Goal: Transaction & Acquisition: Purchase product/service

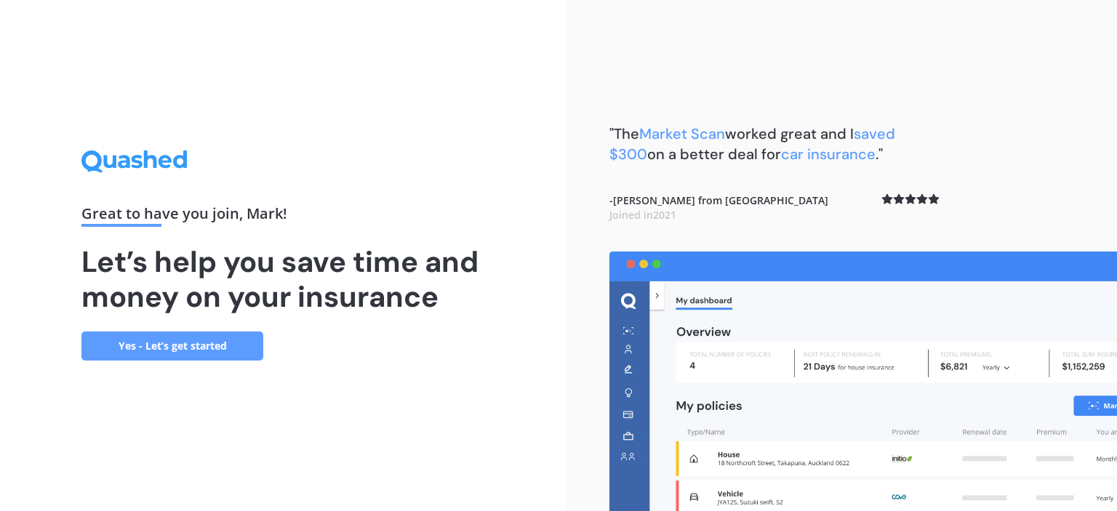
click at [219, 350] on link "Yes - Let’s get started" at bounding box center [172, 346] width 182 height 29
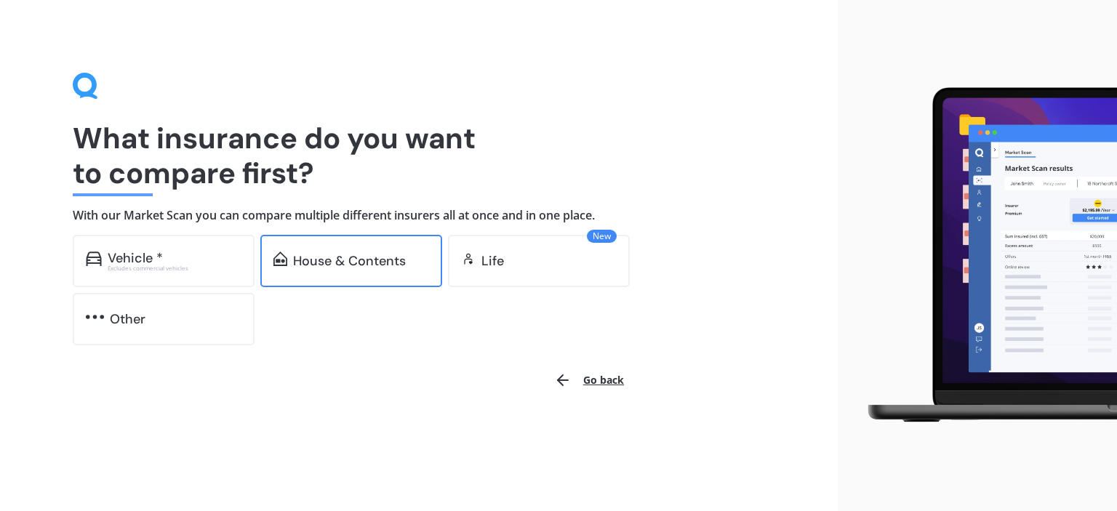
click at [332, 257] on div "House & Contents" at bounding box center [349, 261] width 113 height 15
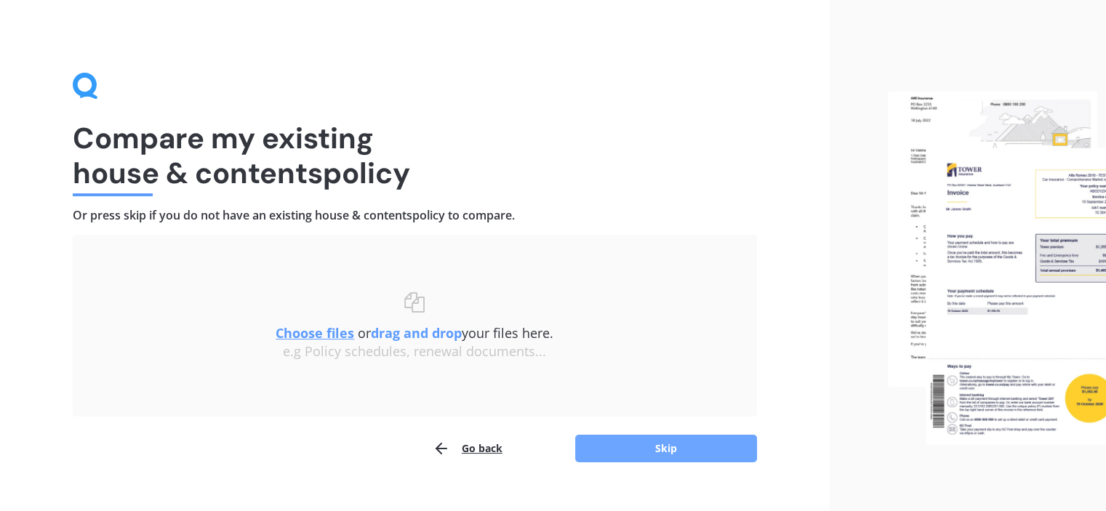
click at [638, 446] on button "Skip" at bounding box center [666, 449] width 182 height 28
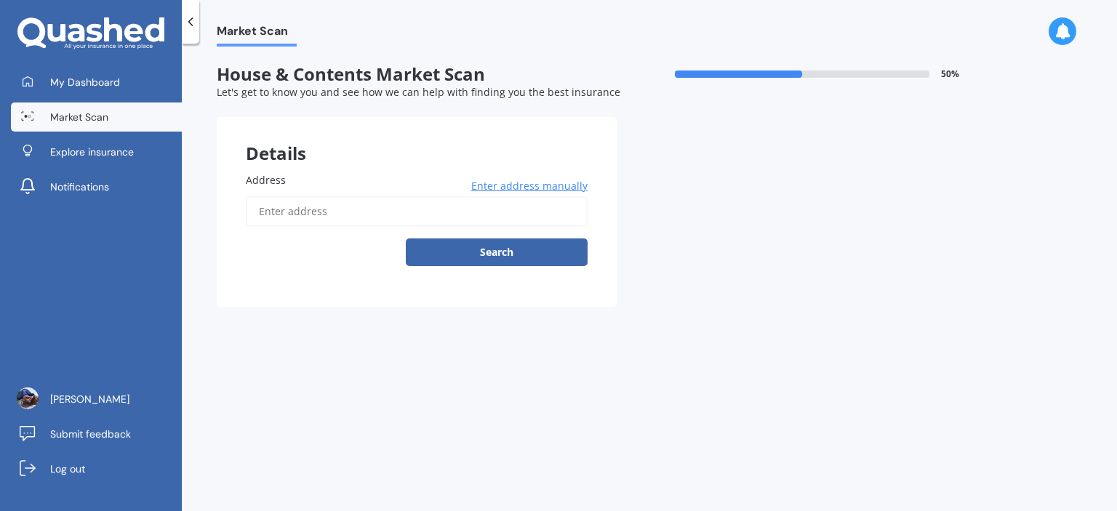
click at [430, 217] on input "Address" at bounding box center [417, 211] width 342 height 31
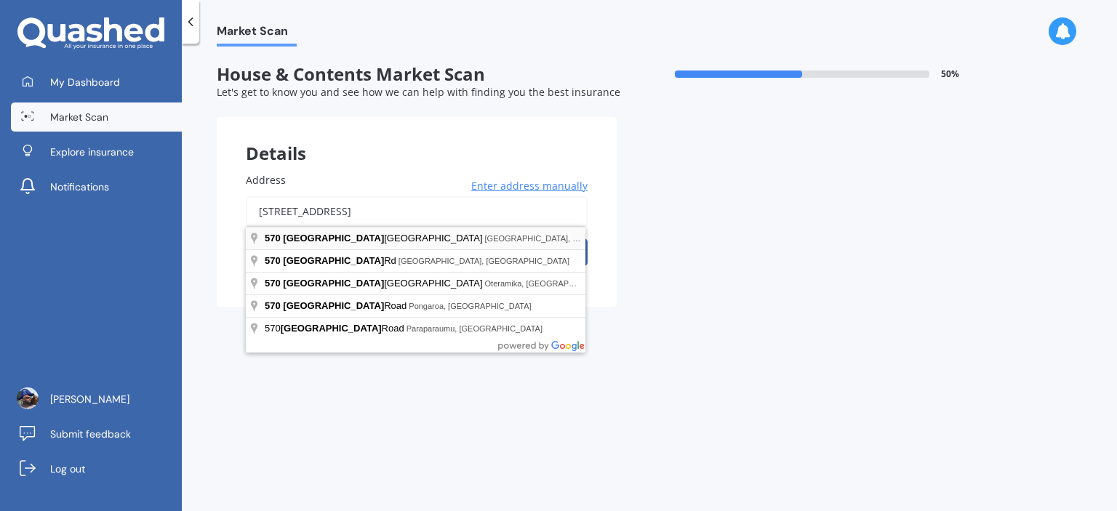
type input "[STREET_ADDRESS]"
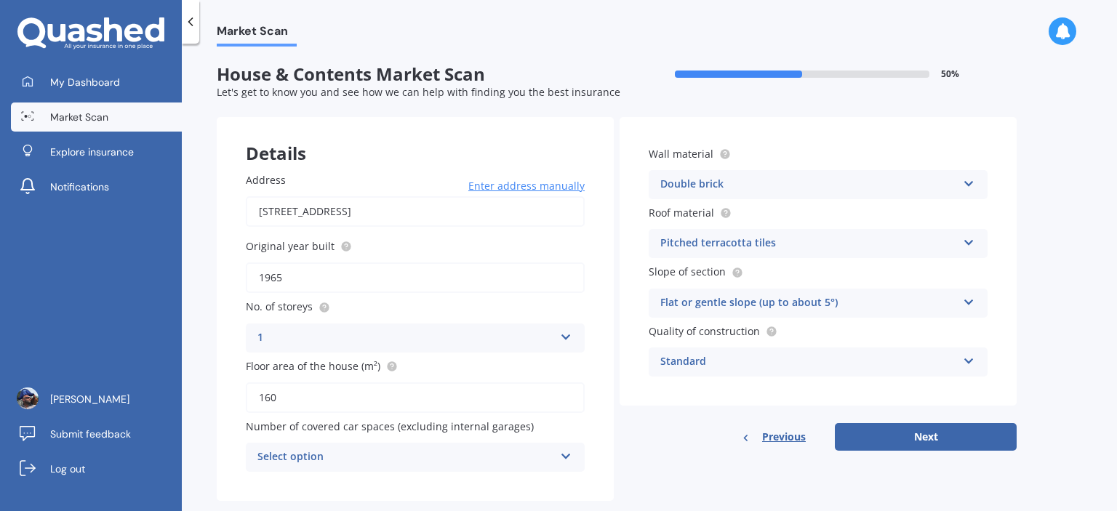
scroll to position [26, 0]
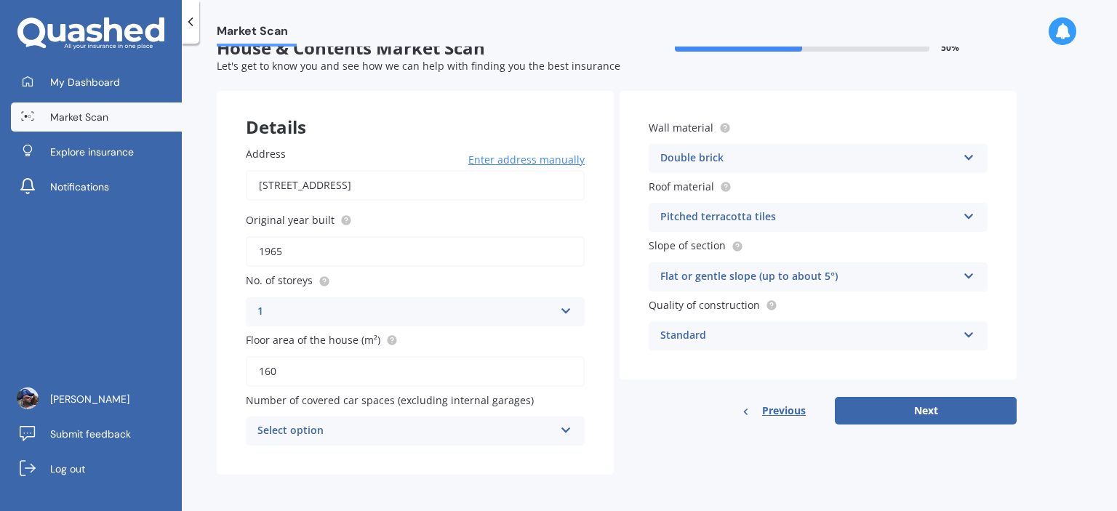
click at [568, 430] on icon at bounding box center [566, 427] width 12 height 10
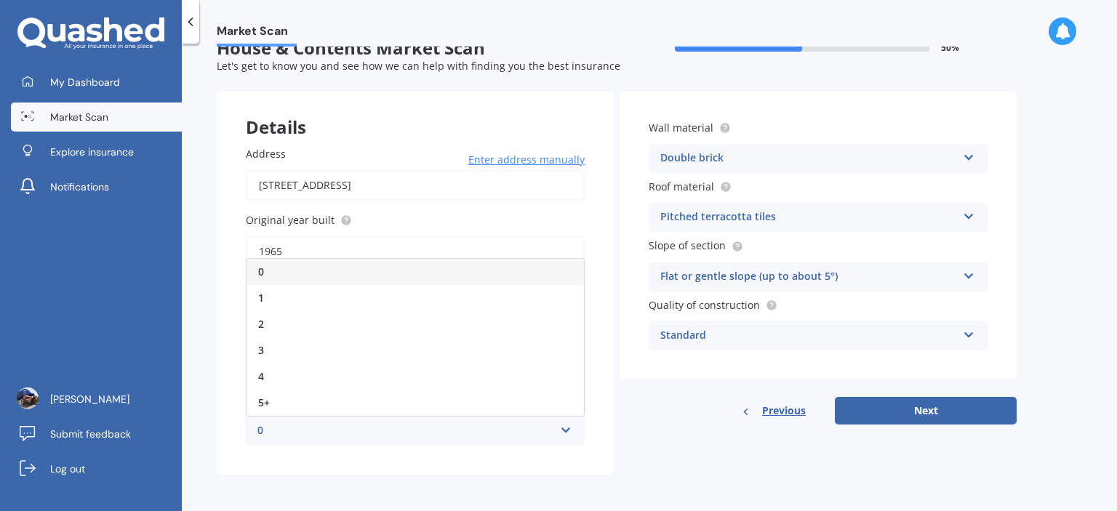
click at [364, 274] on div "0" at bounding box center [414, 272] width 337 height 26
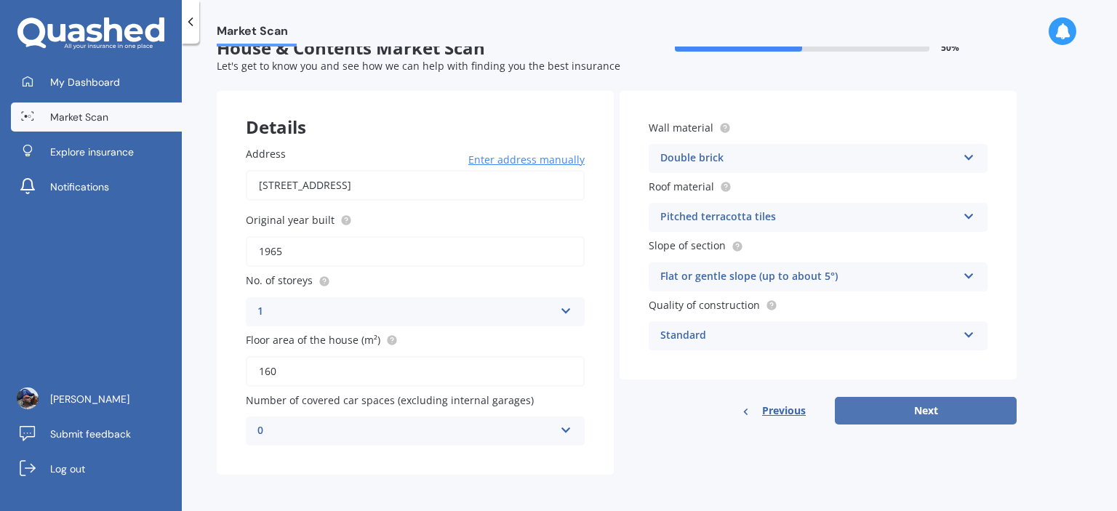
click at [875, 420] on button "Next" at bounding box center [926, 411] width 182 height 28
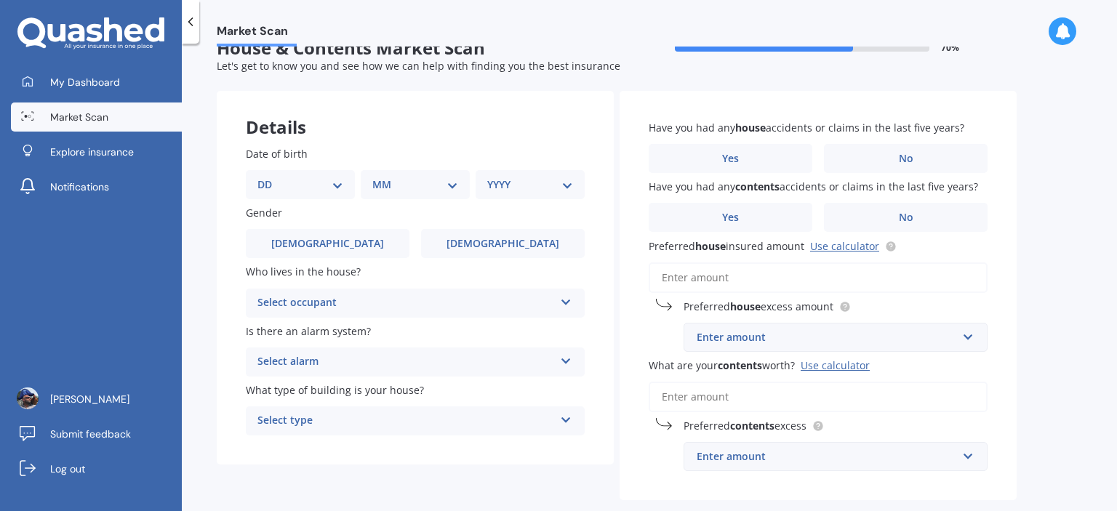
scroll to position [0, 0]
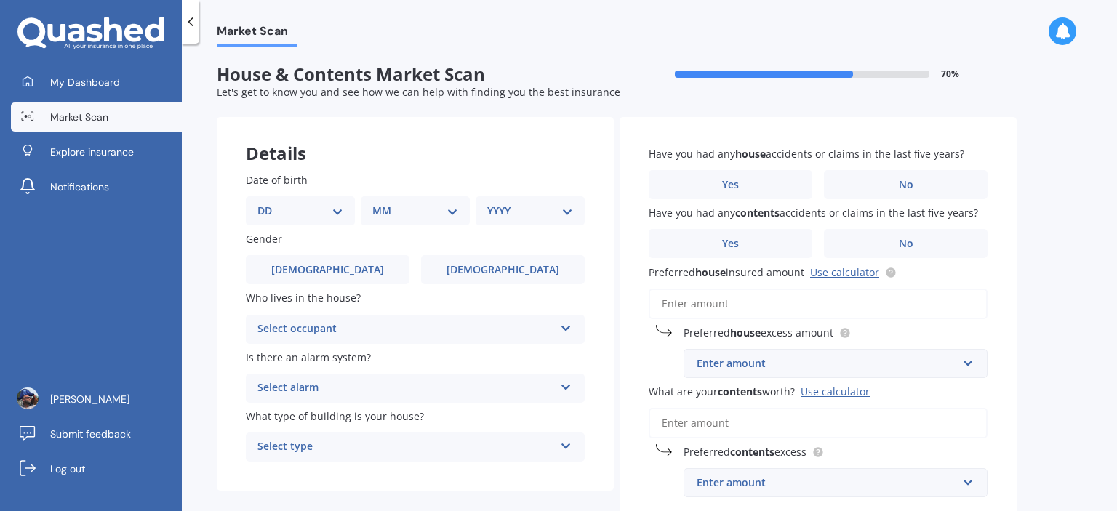
click at [318, 212] on select "DD 01 02 03 04 05 06 07 08 09 10 11 12 13 14 15 16 17 18 19 20 21 22 23 24 25 2…" at bounding box center [300, 211] width 86 height 16
select select "09"
click at [269, 203] on select "DD 01 02 03 04 05 06 07 08 09 10 11 12 13 14 15 16 17 18 19 20 21 22 23 24 25 2…" at bounding box center [300, 211] width 86 height 16
click at [444, 211] on select "MM 01 02 03 04 05 06 07 08 09 10 11 12" at bounding box center [418, 211] width 80 height 16
select select "08"
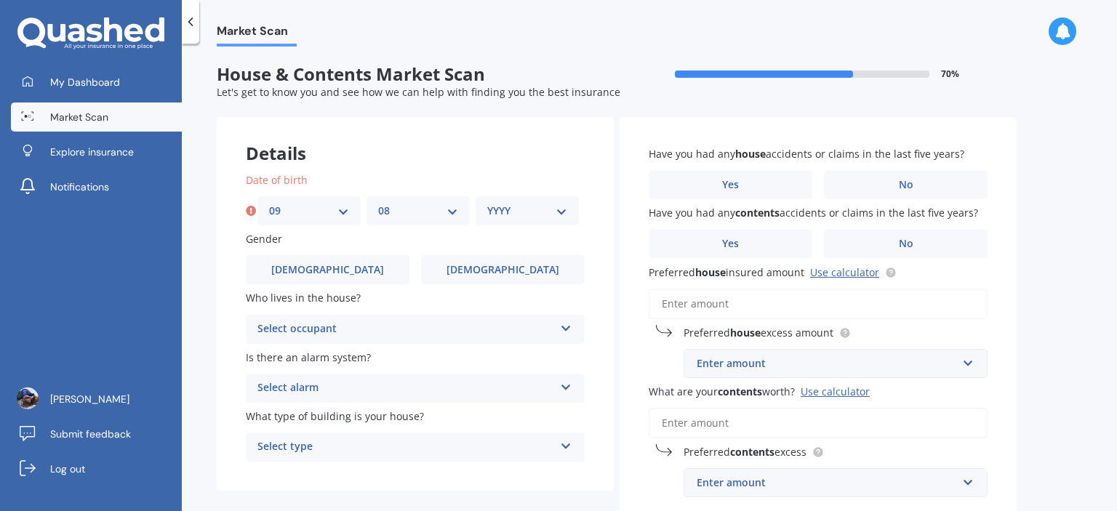
click at [378, 203] on select "MM 01 02 03 04 05 06 07 08 09 10 11 12" at bounding box center [418, 211] width 80 height 16
click at [539, 206] on select "YYYY 2009 2008 2007 2006 2005 2004 2003 2002 2001 2000 1999 1998 1997 1996 1995…" at bounding box center [527, 211] width 80 height 16
select select "1970"
click at [487, 203] on select "YYYY 2009 2008 2007 2006 2005 2004 2003 2002 2001 2000 1999 1998 1997 1996 1995…" at bounding box center [527, 211] width 80 height 16
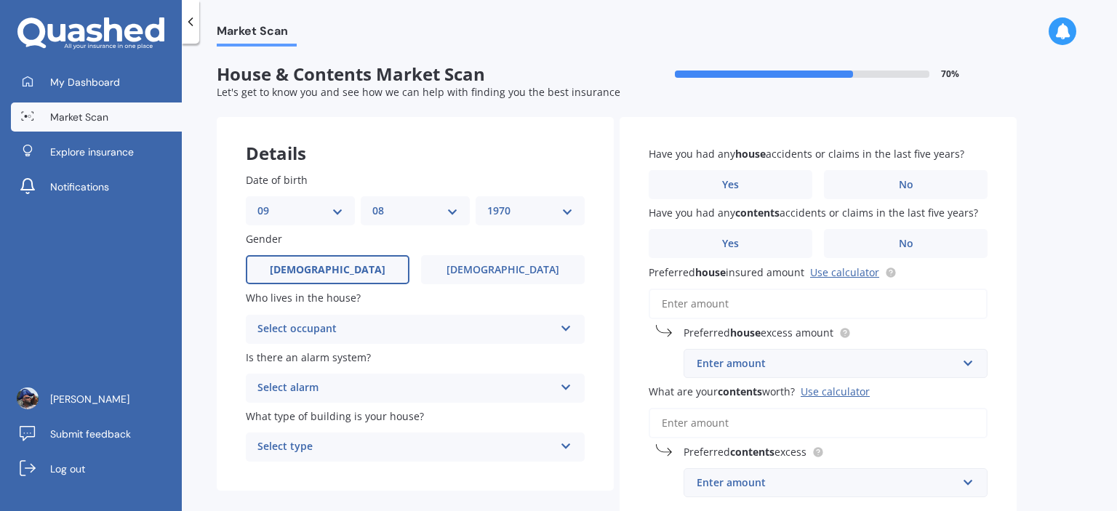
click at [374, 269] on label "[DEMOGRAPHIC_DATA]" at bounding box center [328, 269] width 164 height 29
click at [0, 0] on input "[DEMOGRAPHIC_DATA]" at bounding box center [0, 0] width 0 height 0
click at [434, 323] on div "Select occupant" at bounding box center [405, 329] width 297 height 17
click at [417, 353] on div "Owner" at bounding box center [414, 358] width 337 height 26
click at [531, 383] on div "Select alarm" at bounding box center [405, 388] width 297 height 17
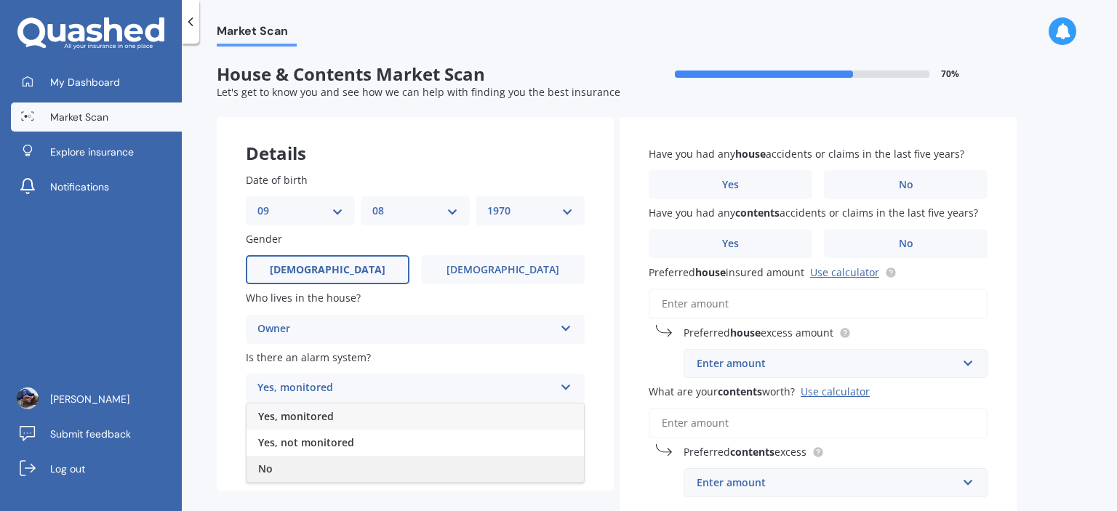
click at [460, 464] on div "No" at bounding box center [414, 469] width 337 height 26
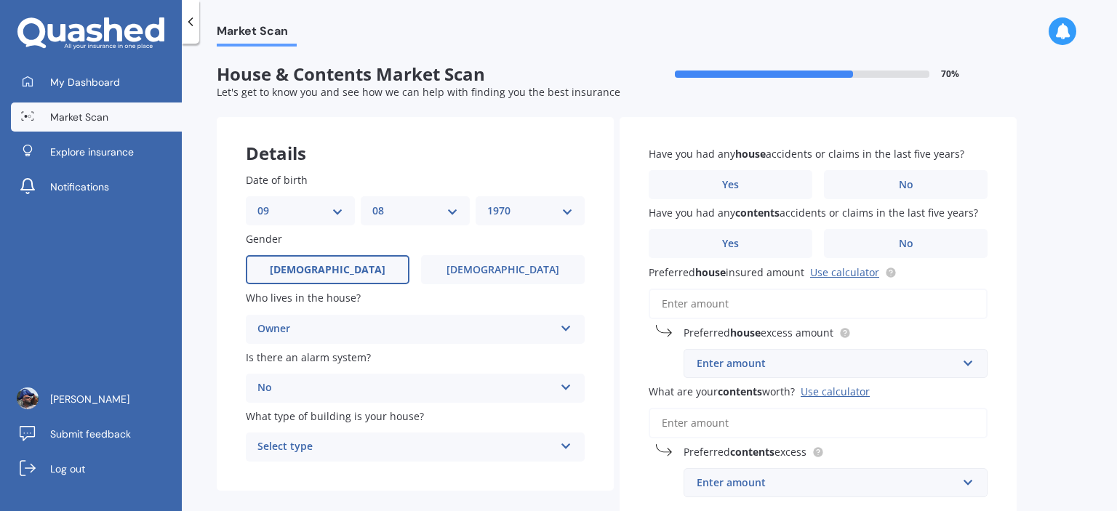
click at [540, 438] on div "Select type" at bounding box center [405, 446] width 297 height 17
click at [490, 358] on div "Freestanding" at bounding box center [414, 366] width 337 height 26
click at [889, 172] on label "No" at bounding box center [906, 184] width 164 height 29
click at [0, 0] on input "No" at bounding box center [0, 0] width 0 height 0
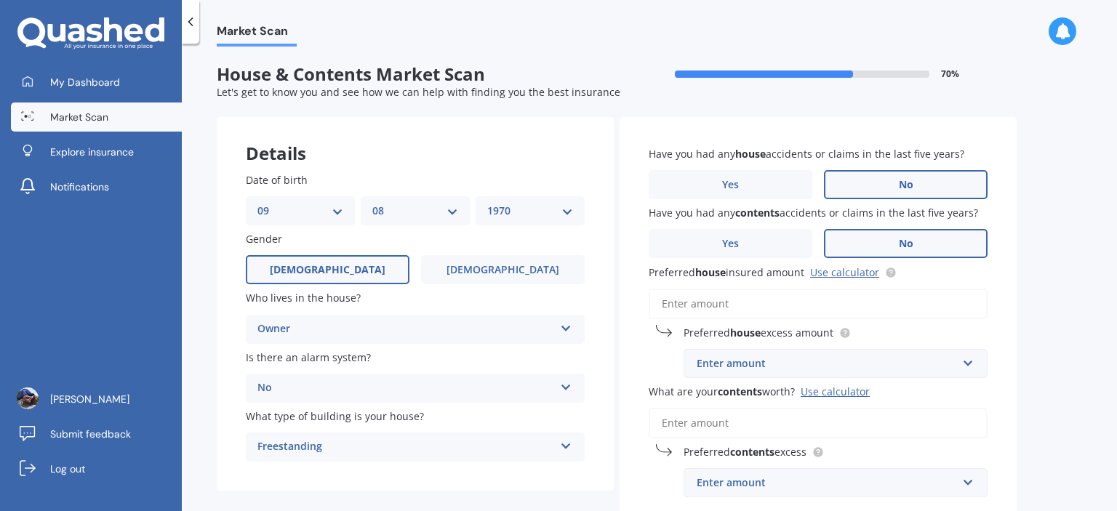
click at [899, 242] on span "No" at bounding box center [906, 244] width 15 height 12
click at [0, 0] on input "No" at bounding box center [0, 0] width 0 height 0
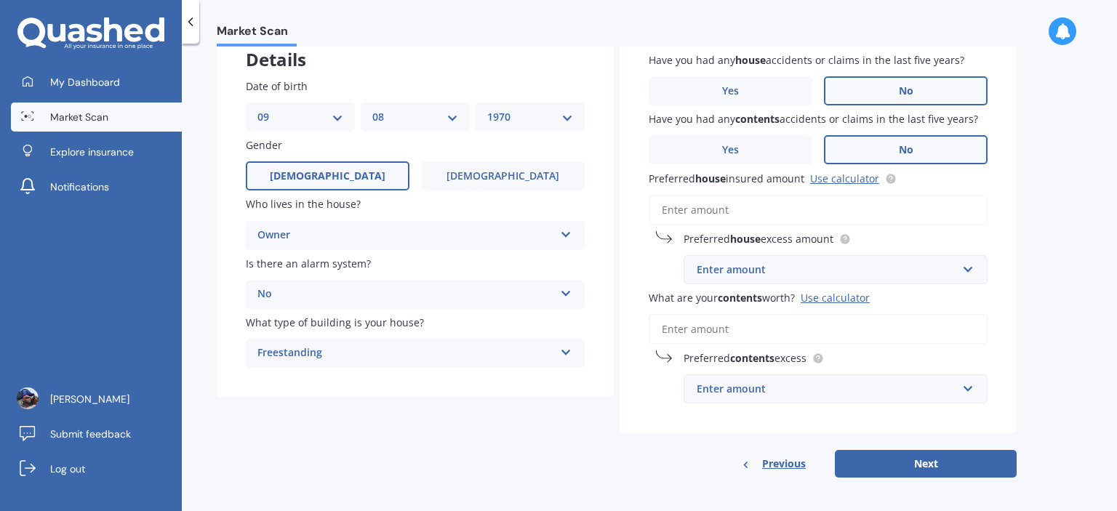
scroll to position [95, 0]
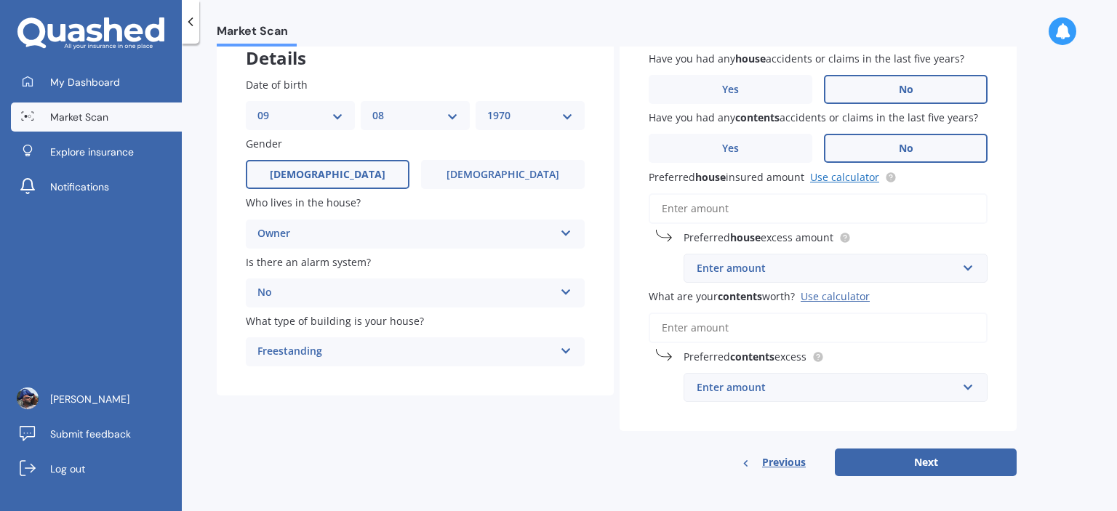
click at [839, 177] on link "Use calculator" at bounding box center [844, 177] width 69 height 14
click at [966, 268] on input "text" at bounding box center [830, 268] width 291 height 28
click at [823, 211] on input "Preferred house insured amount Use calculator" at bounding box center [818, 208] width 339 height 31
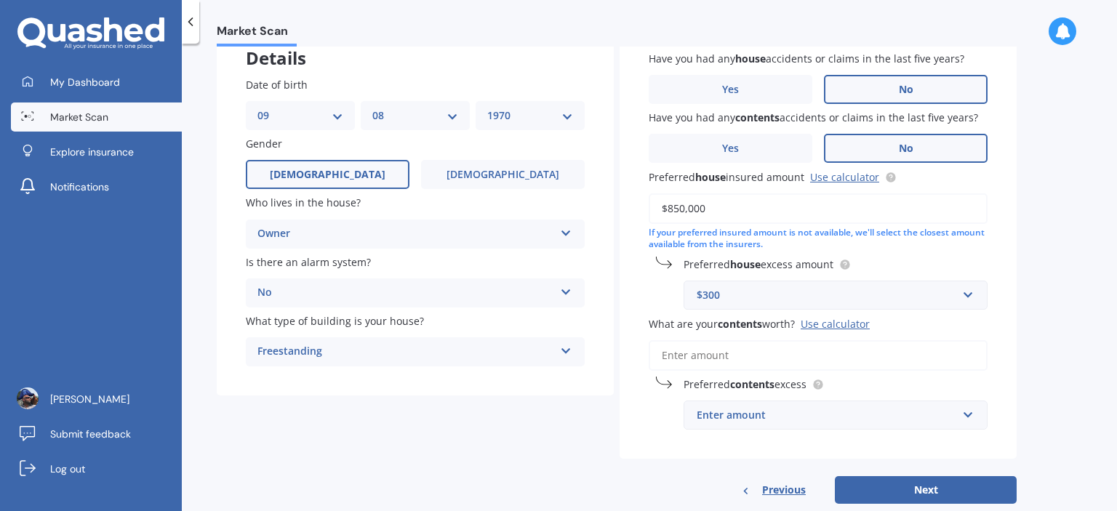
type input "$850,000"
click at [919, 354] on input "What are your contents worth? Use calculator" at bounding box center [818, 355] width 339 height 31
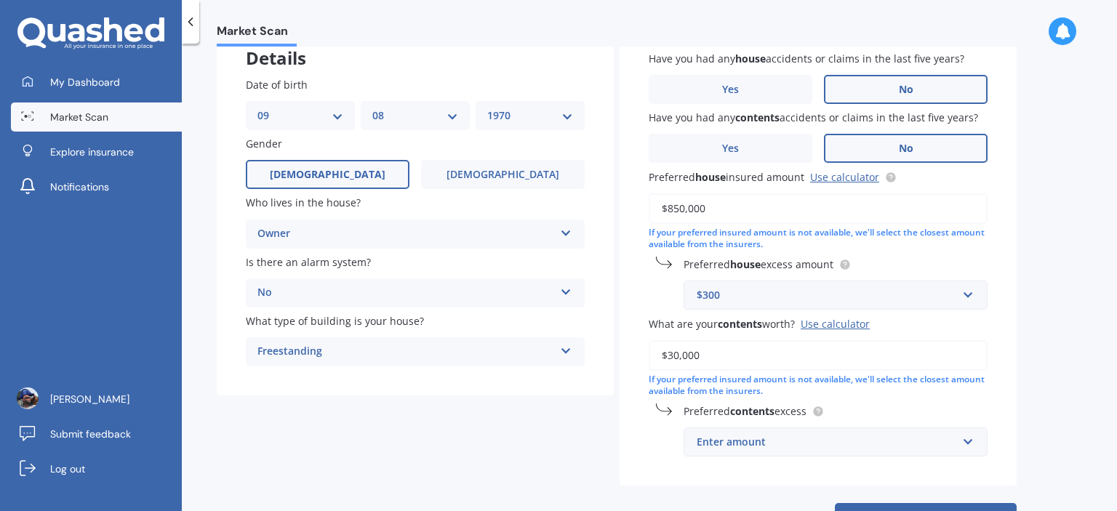
type input "$30,000"
click at [993, 396] on div "Have you had any house accidents or claims in the last five years? Yes No Have …" at bounding box center [818, 254] width 397 height 465
click at [971, 441] on input "text" at bounding box center [830, 442] width 291 height 28
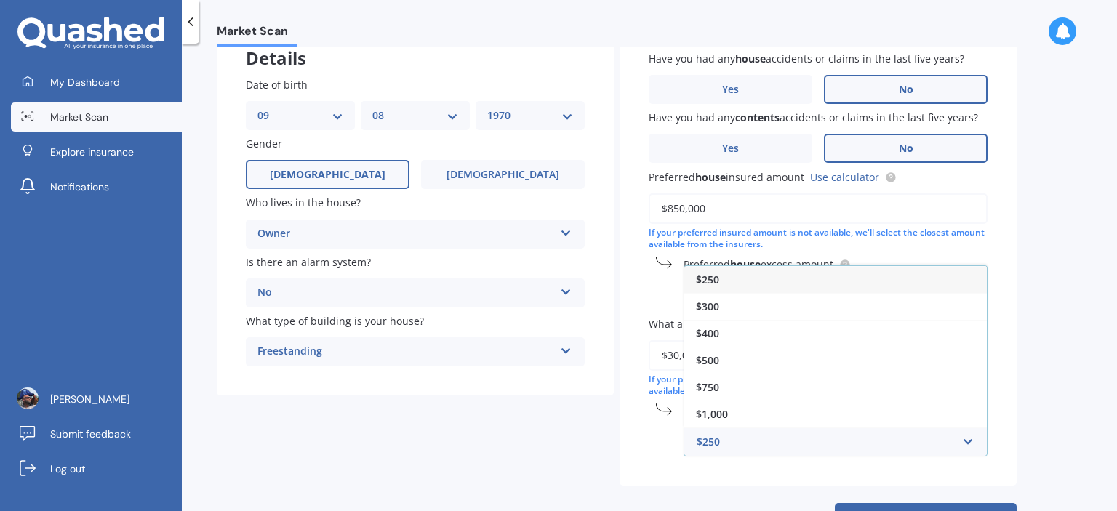
click at [853, 281] on div "$250" at bounding box center [835, 279] width 302 height 27
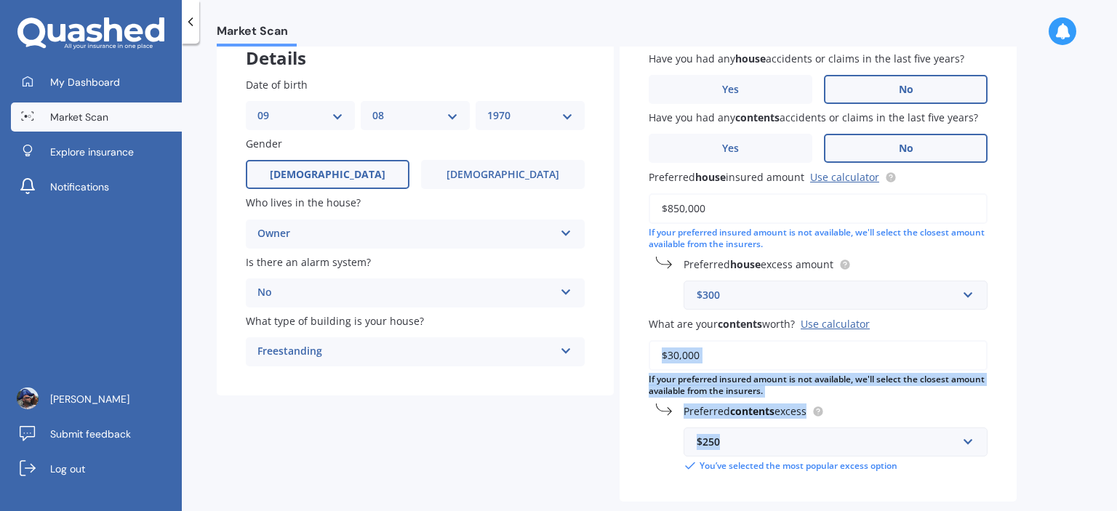
drag, startPoint x: 1116, startPoint y: 366, endPoint x: 1116, endPoint y: 458, distance: 92.3
click at [1116, 458] on div "Market Scan House & Contents Market Scan 70 % Let's get to know you and see how…" at bounding box center [649, 281] width 935 height 468
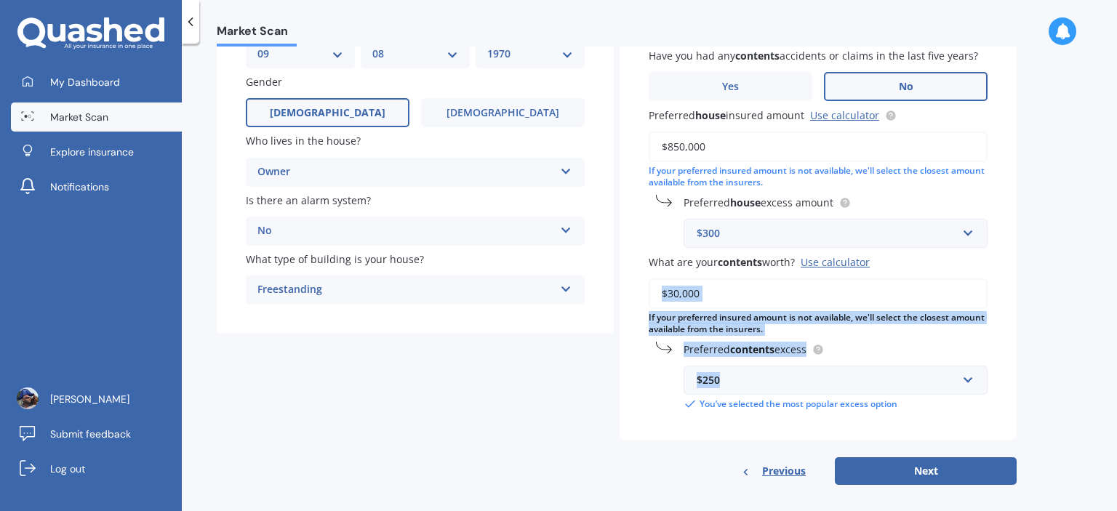
scroll to position [169, 0]
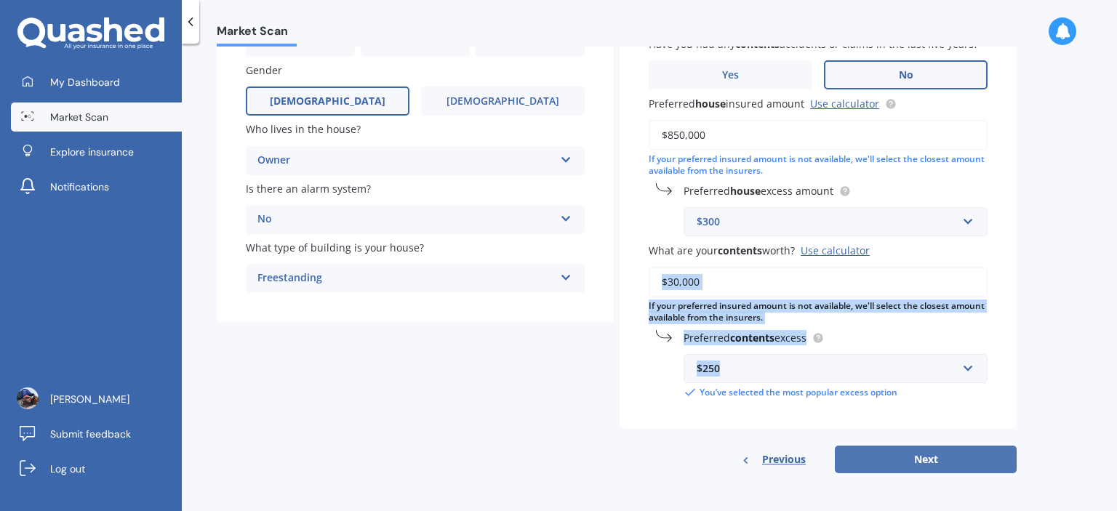
click at [937, 464] on button "Next" at bounding box center [926, 460] width 182 height 28
select select "09"
select select "08"
select select "1970"
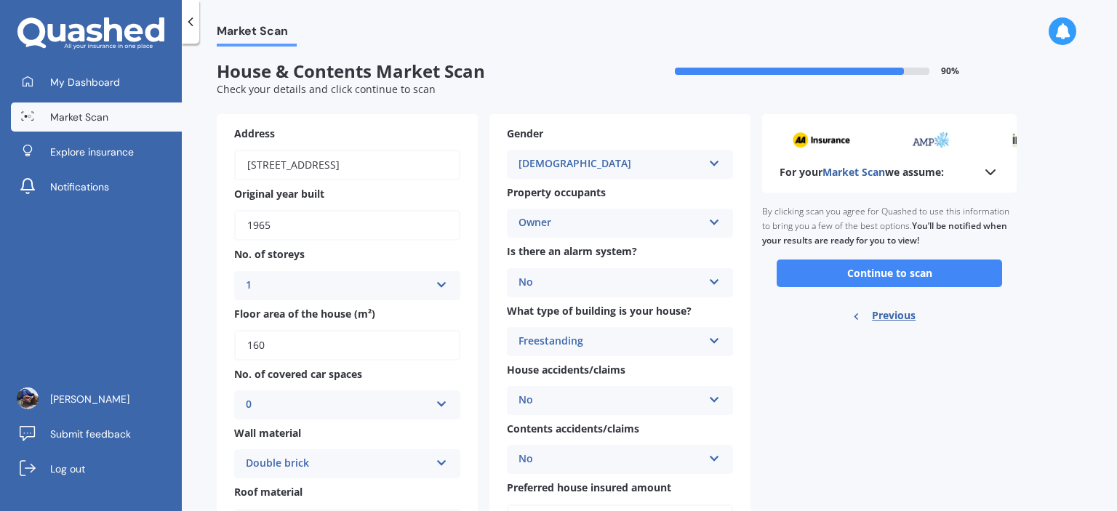
scroll to position [0, 0]
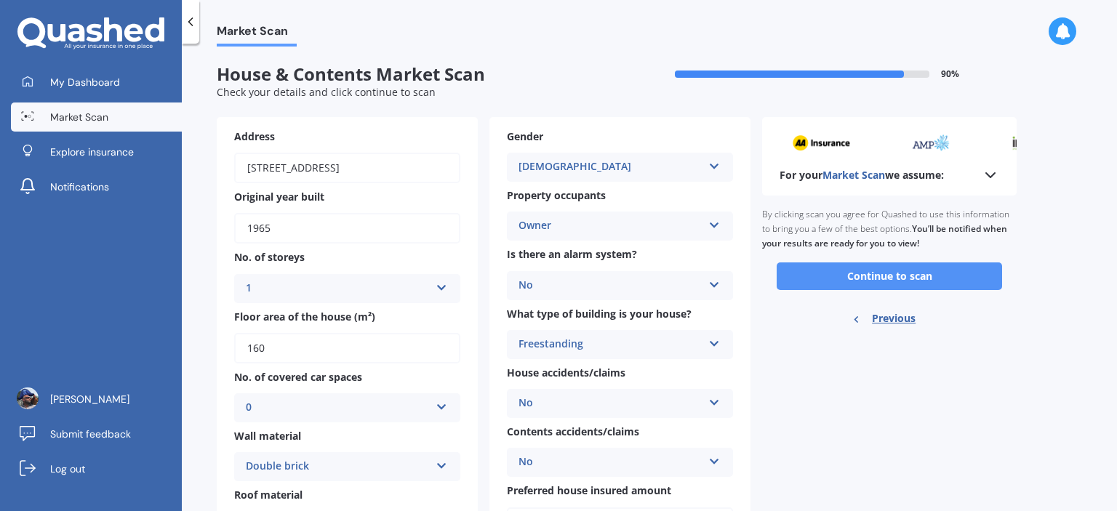
click at [865, 279] on button "Continue to scan" at bounding box center [889, 276] width 225 height 28
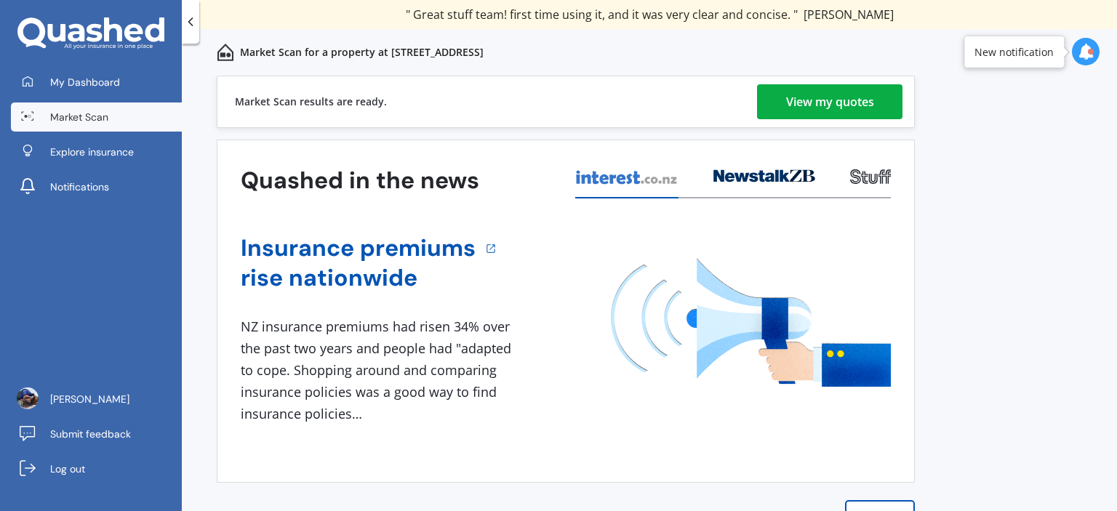
click at [849, 104] on div "View my quotes" at bounding box center [830, 101] width 88 height 35
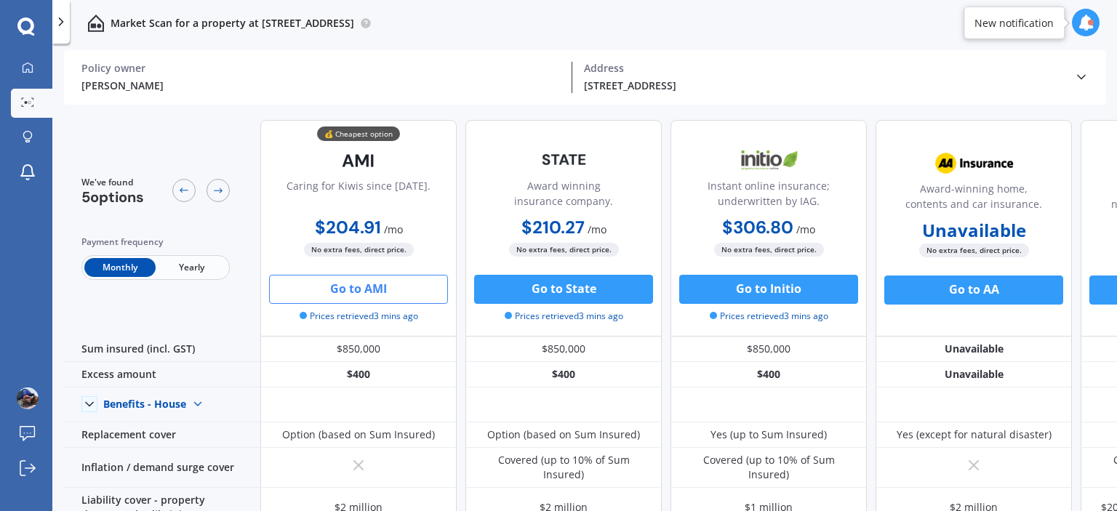
click at [365, 290] on button "Go to AMI" at bounding box center [358, 289] width 179 height 29
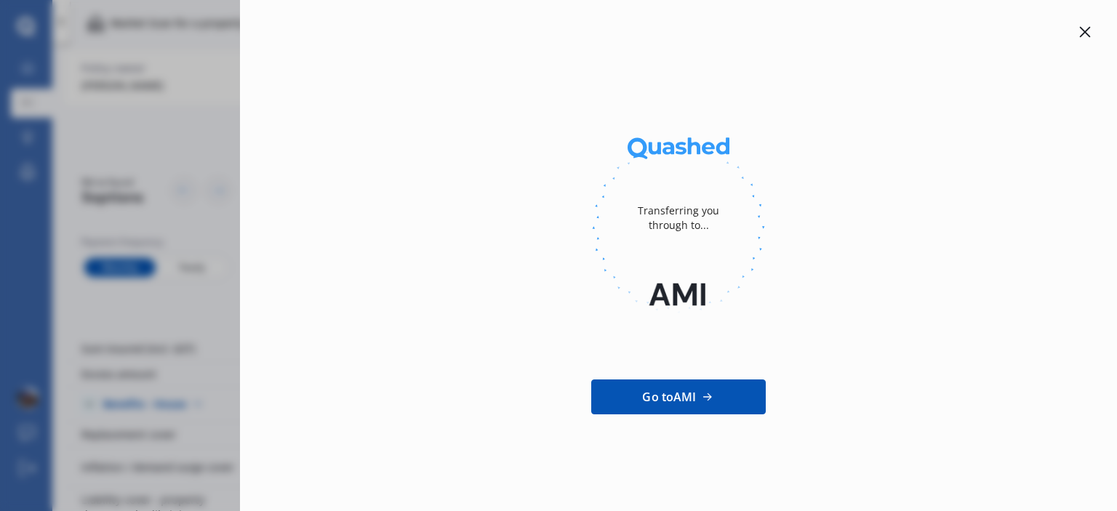
click at [1087, 37] on icon at bounding box center [1085, 32] width 12 height 12
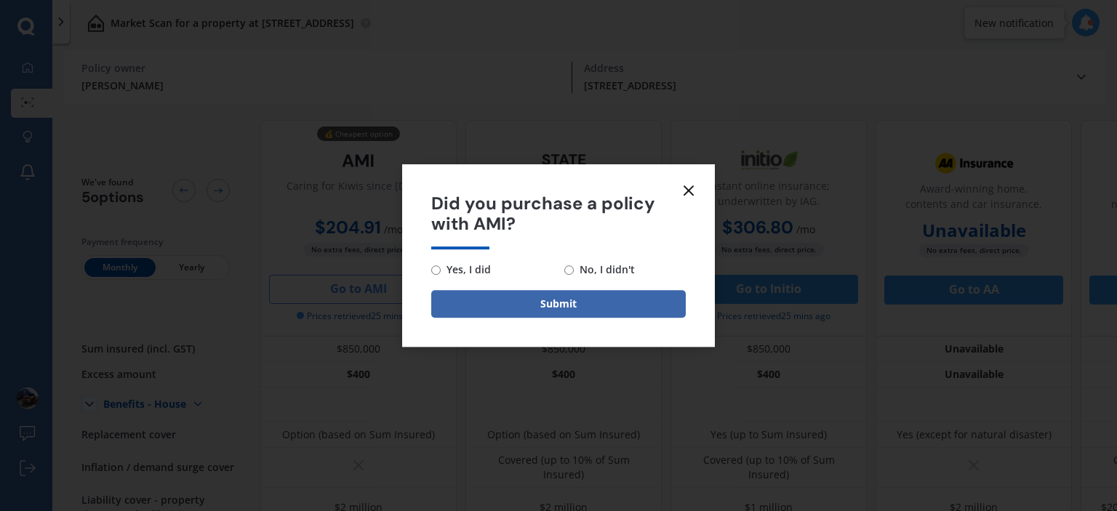
click at [688, 194] on icon at bounding box center [688, 190] width 17 height 17
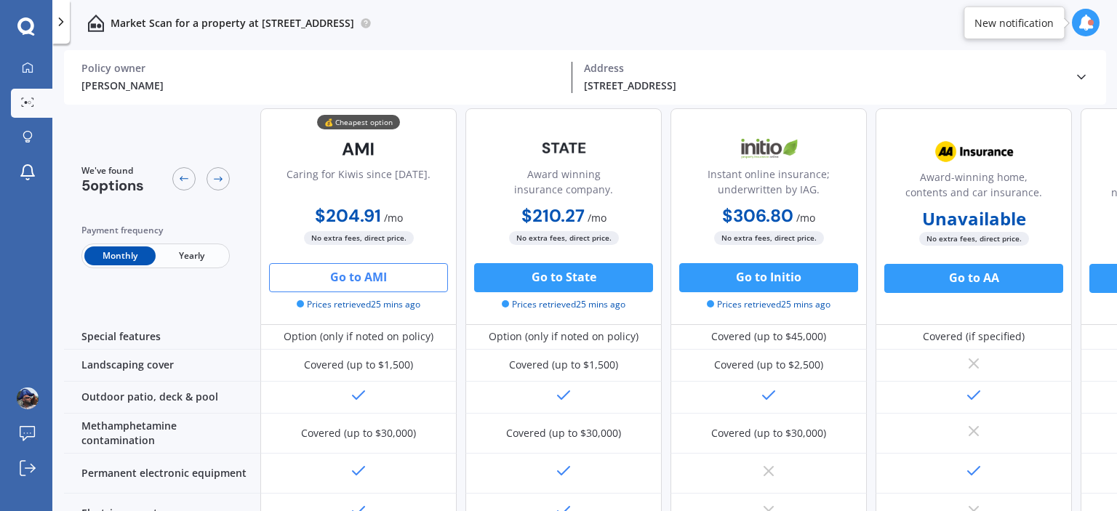
scroll to position [706, 0]
